Goal: Task Accomplishment & Management: Manage account settings

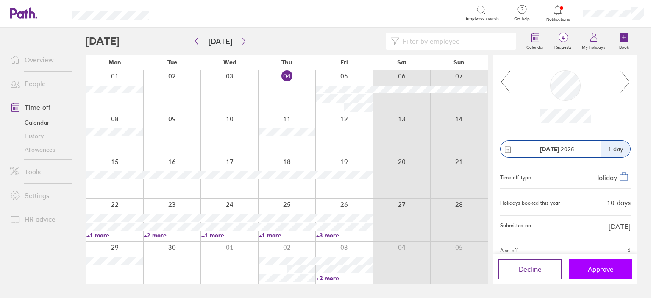
click at [602, 271] on span "Approve" at bounding box center [601, 269] width 26 height 8
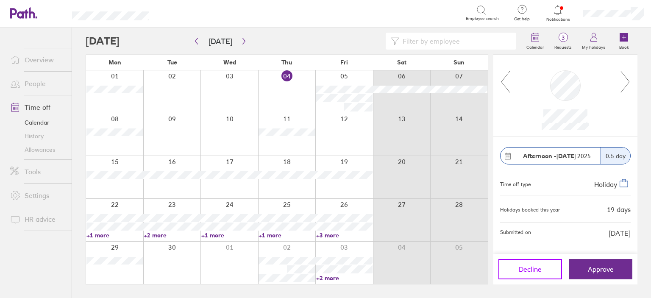
click at [543, 265] on button "Decline" at bounding box center [530, 269] width 64 height 20
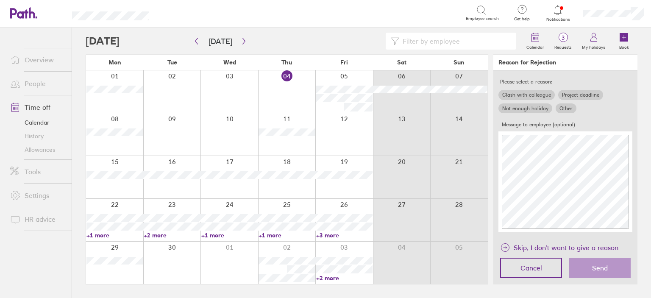
click at [567, 106] on label "Other" at bounding box center [566, 108] width 21 height 10
click at [0, 0] on input "Other" at bounding box center [0, 0] width 0 height 0
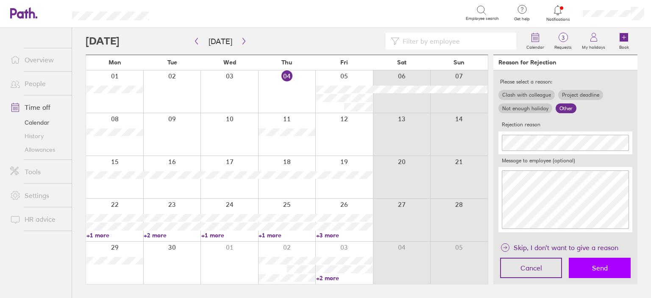
click at [601, 261] on button "Send" at bounding box center [600, 268] width 62 height 20
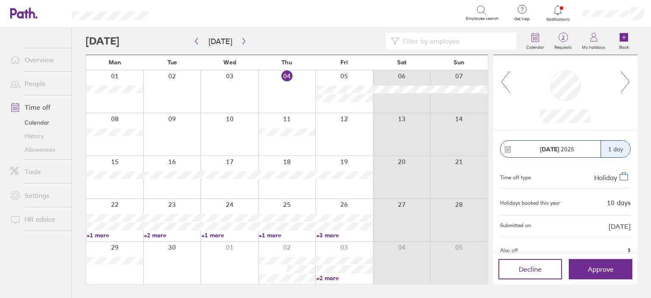
click at [322, 109] on div at bounding box center [344, 91] width 58 height 42
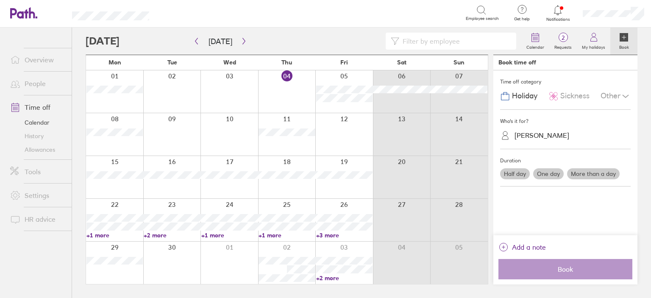
click at [543, 134] on div "JEMMA ROSE" at bounding box center [542, 135] width 55 height 8
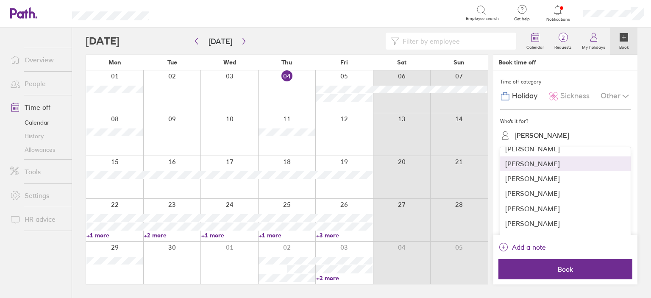
scroll to position [127, 0]
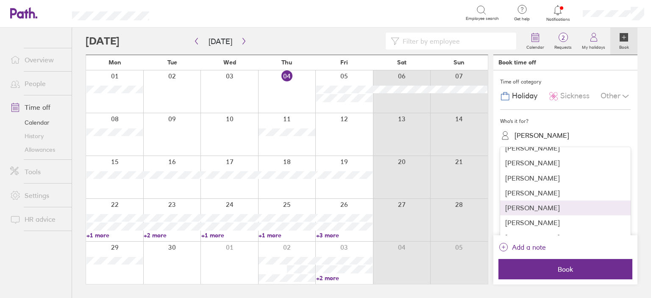
click at [532, 207] on div "Julia Pearce" at bounding box center [565, 207] width 131 height 15
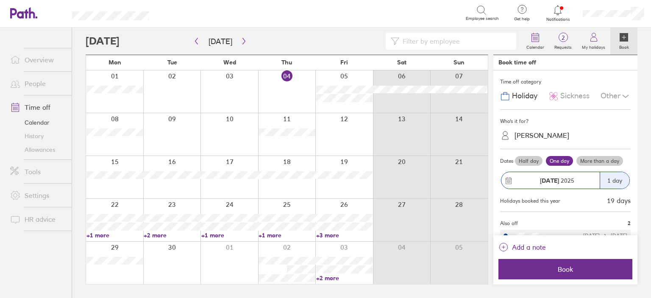
click at [525, 159] on label "Half day" at bounding box center [529, 161] width 28 height 10
click at [0, 0] on input "Half day" at bounding box center [0, 0] width 0 height 0
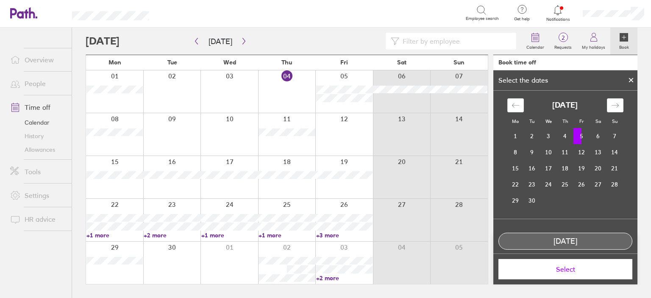
click at [557, 267] on span "Select" at bounding box center [565, 269] width 122 height 8
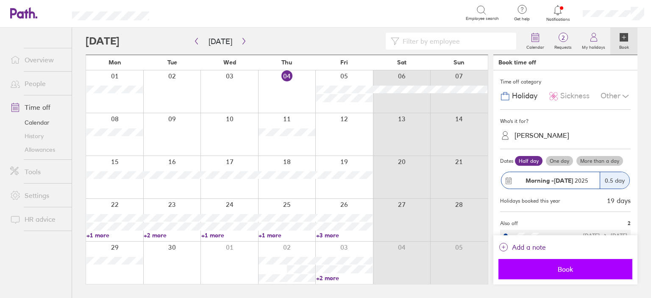
click at [560, 271] on span "Book" at bounding box center [565, 269] width 122 height 8
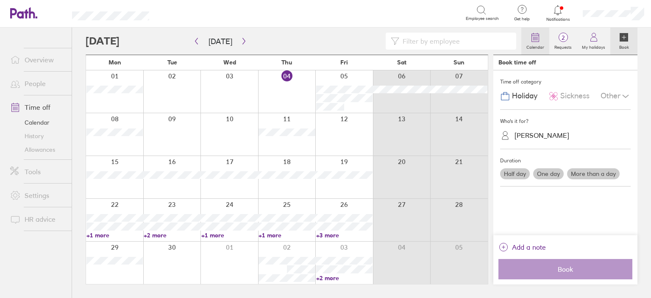
click at [548, 28] on link "Calendar" at bounding box center [535, 41] width 28 height 27
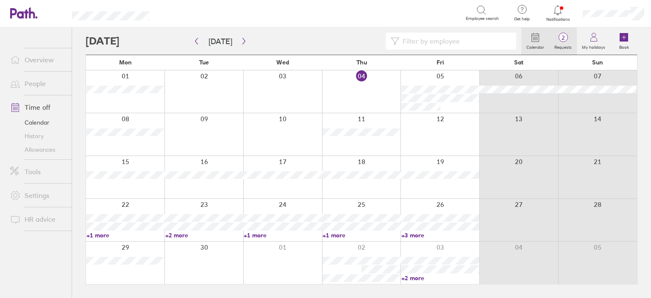
click at [567, 42] on label "Requests" at bounding box center [563, 46] width 28 height 8
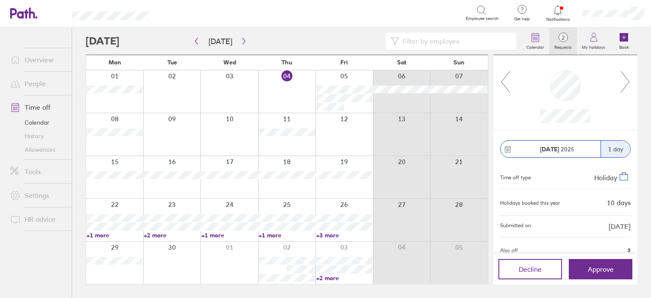
click at [161, 235] on link "+2 more" at bounding box center [172, 235] width 56 height 8
click at [225, 235] on link "+1 more" at bounding box center [229, 235] width 56 height 8
click at [223, 235] on link "+1 more" at bounding box center [229, 235] width 56 height 8
click at [275, 235] on link "+1 more" at bounding box center [287, 235] width 56 height 8
click at [275, 234] on link "+1 more" at bounding box center [287, 235] width 56 height 8
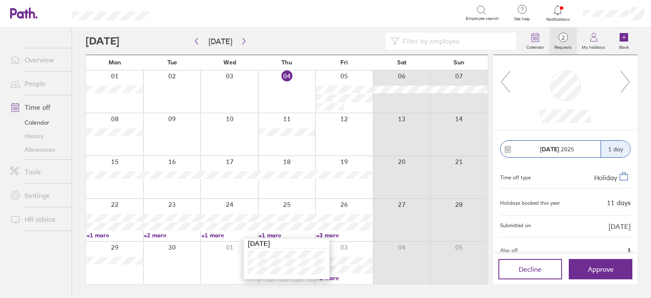
click at [326, 235] on link "+3 more" at bounding box center [344, 235] width 56 height 8
click at [621, 82] on icon at bounding box center [625, 81] width 11 height 23
drag, startPoint x: 503, startPoint y: 83, endPoint x: 513, endPoint y: 250, distance: 168.1
click at [503, 83] on icon at bounding box center [505, 81] width 11 height 23
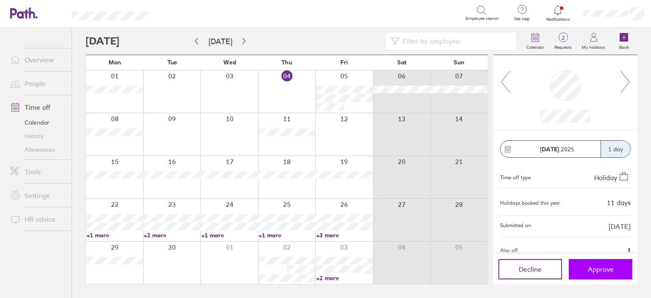
click at [596, 271] on span "Approve" at bounding box center [601, 269] width 26 height 8
click at [605, 272] on span "Approve" at bounding box center [601, 269] width 26 height 8
click at [328, 234] on link "+3 more" at bounding box center [344, 235] width 56 height 8
click at [598, 270] on span "Approve" at bounding box center [601, 269] width 26 height 8
click at [39, 59] on link "Overview" at bounding box center [37, 59] width 68 height 17
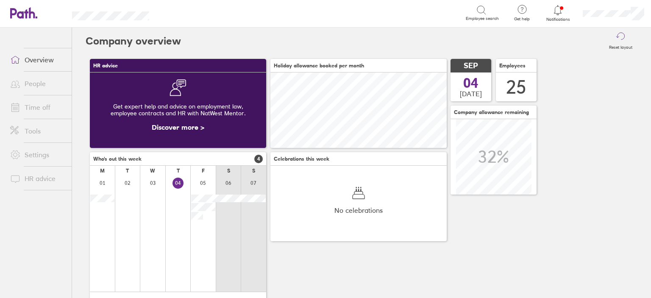
scroll to position [75, 176]
click at [44, 62] on link "Overview" at bounding box center [37, 59] width 68 height 17
click at [439, 159] on span "1" at bounding box center [439, 159] width 8 height 8
click at [439, 160] on span "1" at bounding box center [439, 159] width 8 height 8
click at [34, 66] on link "Overview" at bounding box center [37, 59] width 68 height 17
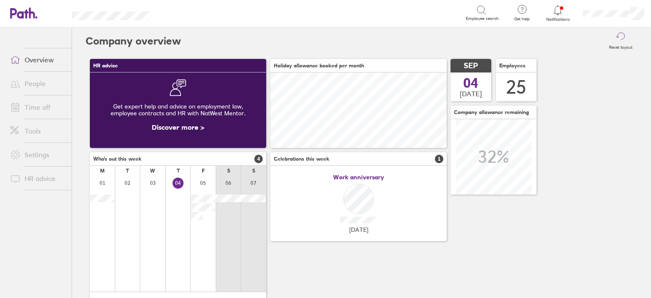
click at [438, 166] on h3 "Celebrations this week 1" at bounding box center [358, 159] width 176 height 14
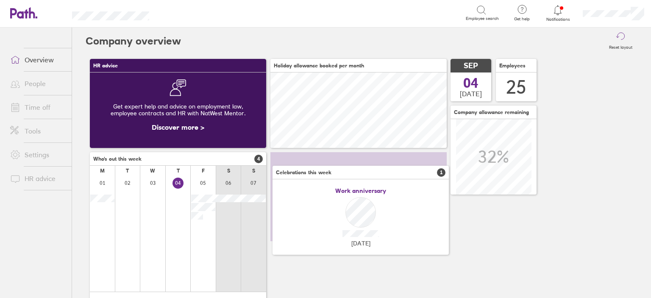
drag, startPoint x: 439, startPoint y: 162, endPoint x: 439, endPoint y: 175, distance: 12.7
click at [439, 175] on span "1" at bounding box center [441, 172] width 8 height 8
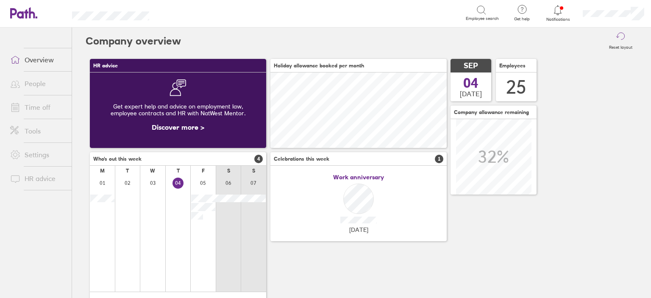
click at [466, 84] on span "04" at bounding box center [470, 83] width 15 height 14
click at [516, 85] on div "25" at bounding box center [516, 87] width 20 height 22
click at [53, 57] on link "Overview" at bounding box center [37, 59] width 68 height 17
click at [525, 81] on div "25" at bounding box center [516, 87] width 20 height 22
click at [42, 79] on link "People" at bounding box center [37, 83] width 68 height 17
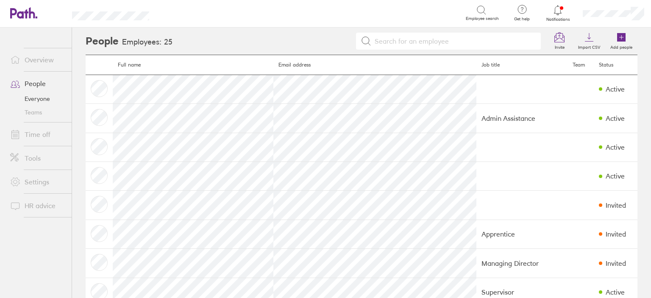
click at [48, 60] on link "Overview" at bounding box center [37, 59] width 68 height 17
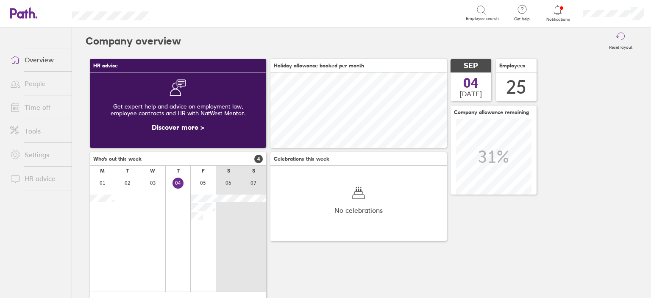
scroll to position [75, 176]
click at [49, 111] on link "Time off" at bounding box center [37, 107] width 68 height 17
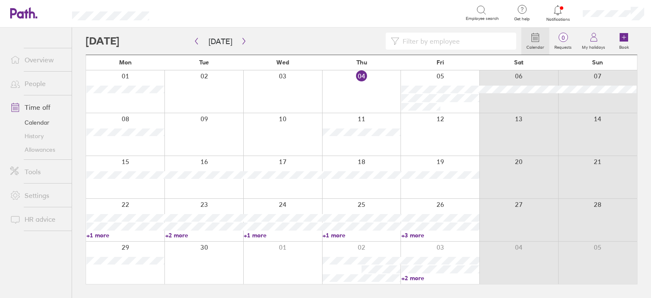
click at [36, 86] on link "People" at bounding box center [37, 83] width 68 height 17
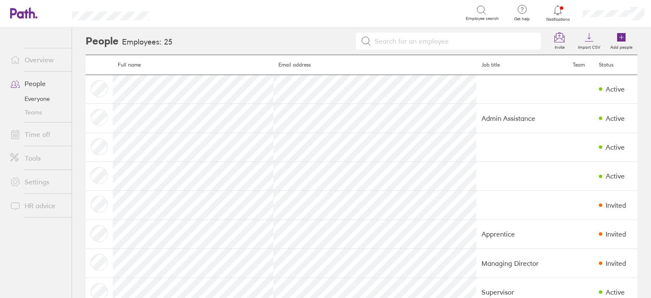
click at [45, 61] on link "Overview" at bounding box center [37, 59] width 68 height 17
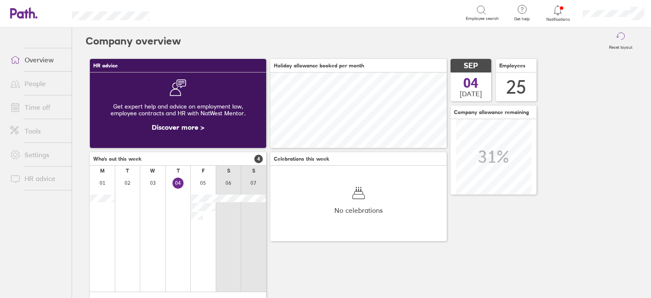
scroll to position [75, 176]
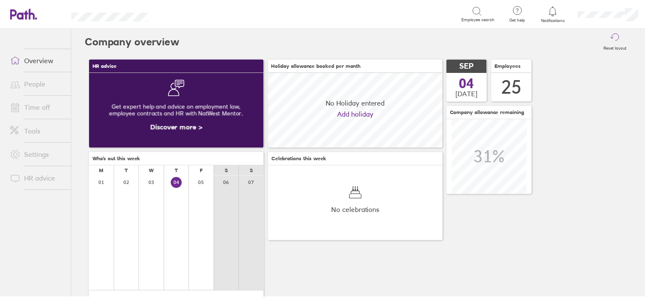
scroll to position [75, 176]
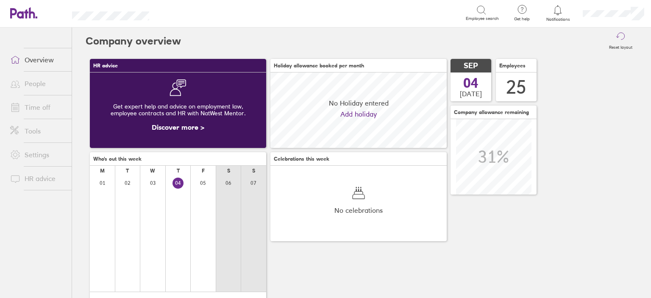
click at [42, 112] on link "Time off" at bounding box center [37, 107] width 68 height 17
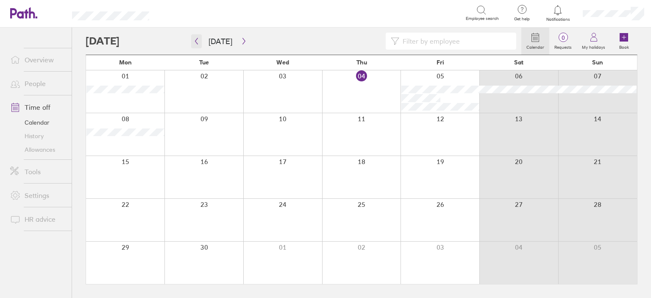
click at [198, 42] on icon "button" at bounding box center [196, 41] width 6 height 7
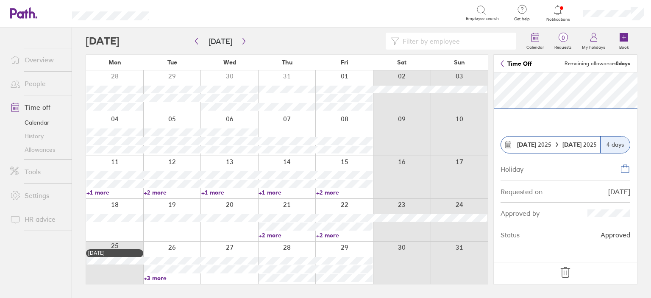
click at [160, 279] on link "+3 more" at bounding box center [172, 278] width 56 height 8
click at [242, 42] on icon "button" at bounding box center [243, 41] width 3 height 6
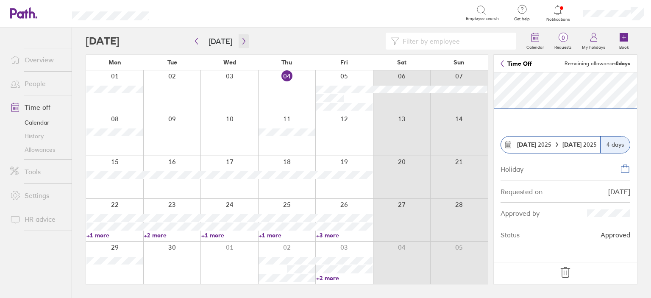
click at [242, 43] on icon "button" at bounding box center [243, 41] width 3 height 6
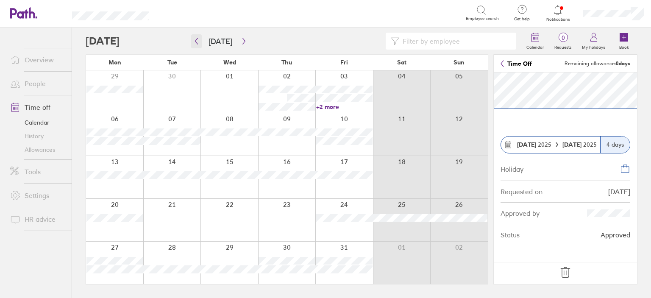
click at [196, 40] on icon "button" at bounding box center [196, 41] width 3 height 6
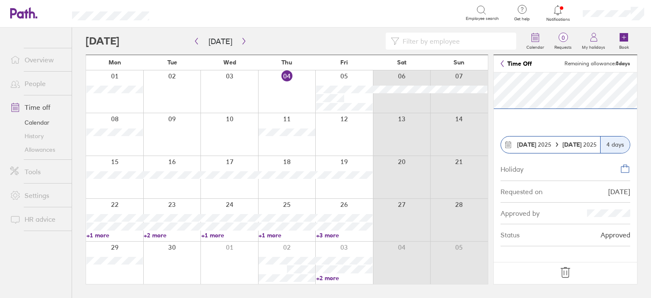
click at [330, 278] on link "+2 more" at bounding box center [344, 278] width 56 height 8
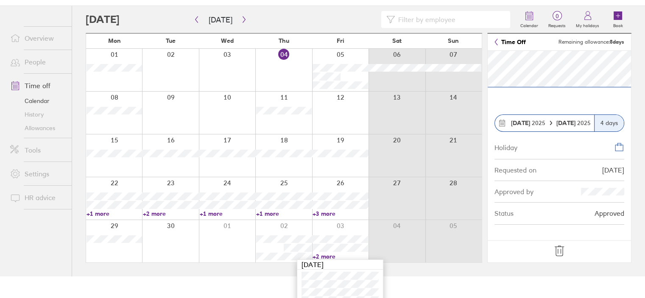
scroll to position [32, 0]
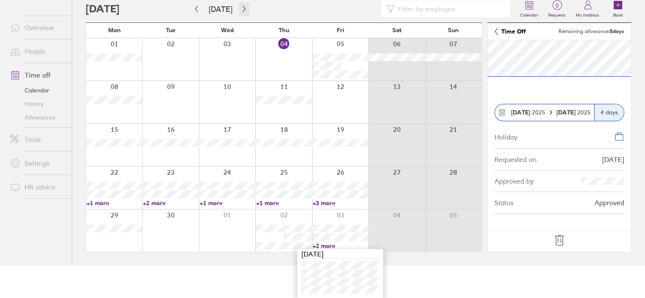
click at [241, 8] on icon "button" at bounding box center [244, 9] width 6 height 7
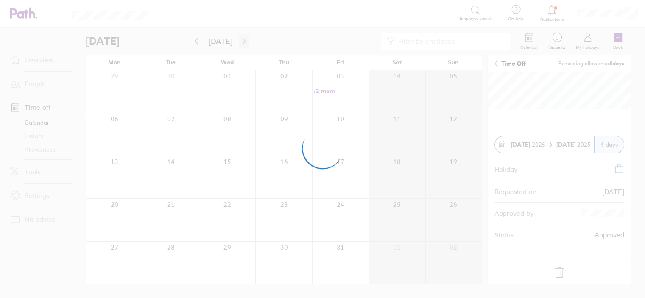
scroll to position [0, 0]
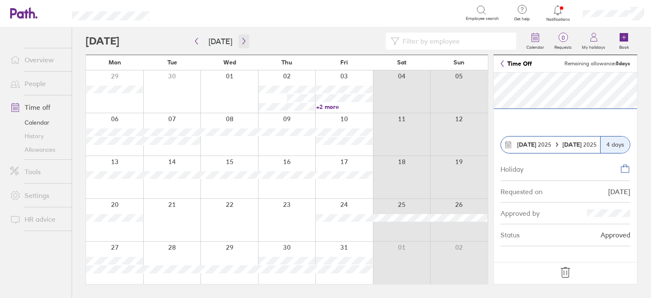
click at [242, 39] on icon "button" at bounding box center [244, 41] width 6 height 7
click at [241, 42] on icon "button" at bounding box center [244, 41] width 6 height 7
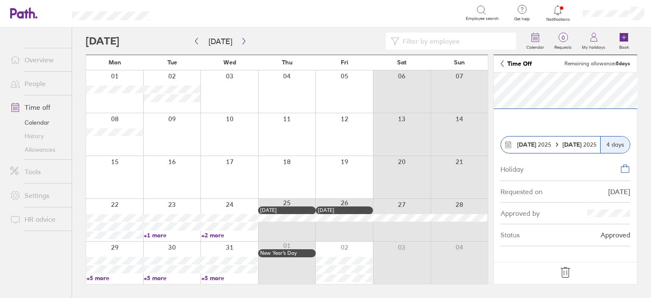
click at [99, 278] on link "+5 more" at bounding box center [114, 278] width 56 height 8
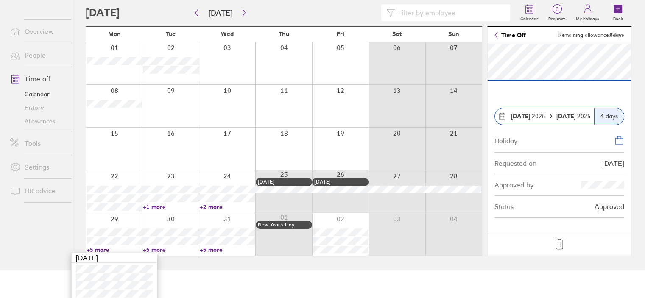
scroll to position [57, 0]
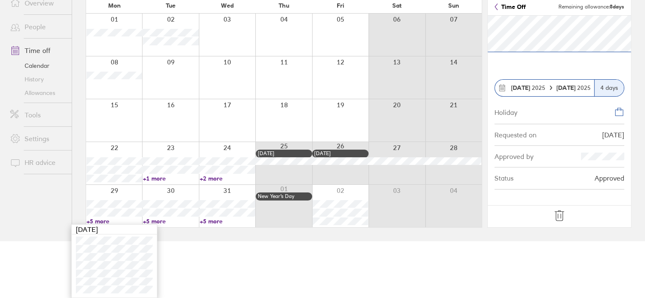
click at [306, 241] on html "Search Employee search Get help FAQs Contact us Notifications My profile Sign o…" at bounding box center [322, 92] width 645 height 298
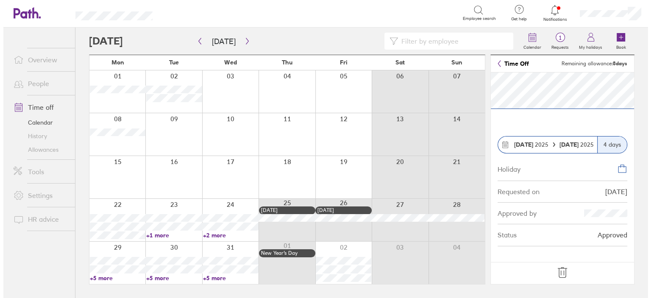
scroll to position [0, 0]
click at [197, 40] on icon "button" at bounding box center [196, 41] width 6 height 7
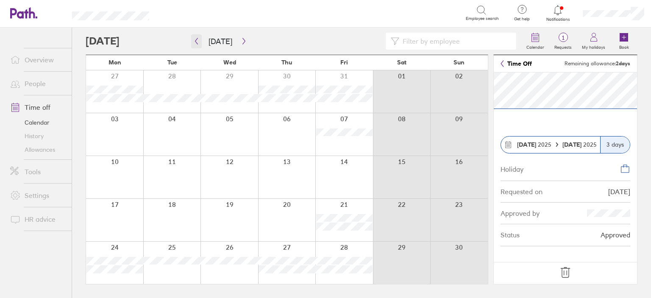
click at [193, 40] on icon "button" at bounding box center [196, 41] width 6 height 7
click at [193, 41] on icon "button" at bounding box center [196, 41] width 6 height 7
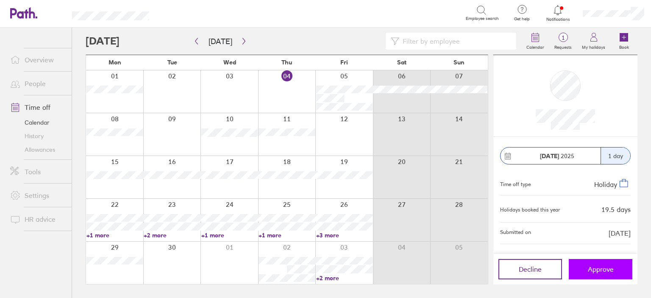
click at [598, 276] on button "Approve" at bounding box center [601, 269] width 64 height 20
